Goal: Information Seeking & Learning: Learn about a topic

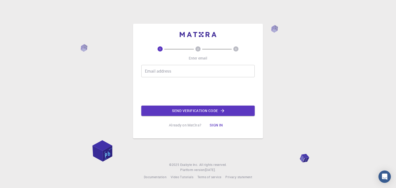
click at [232, 48] on span "3" at bounding box center [236, 48] width 34 height 5
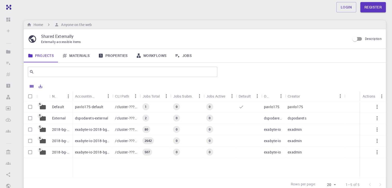
click at [83, 54] on link "Materials" at bounding box center [76, 55] width 36 height 13
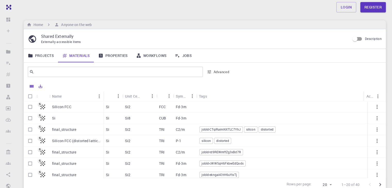
click at [77, 105] on div "Silicon FCC" at bounding box center [77, 106] width 54 height 11
